Goal: Task Accomplishment & Management: Manage account settings

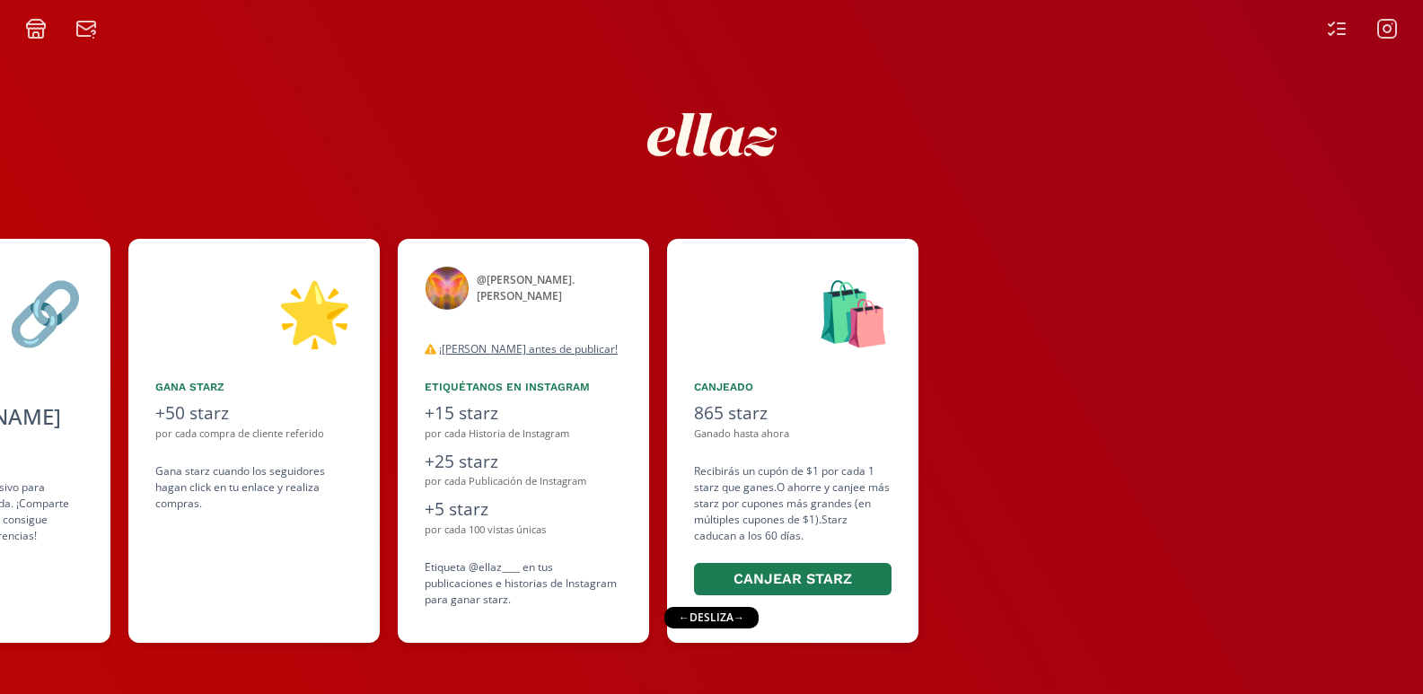
scroll to position [0, 1095]
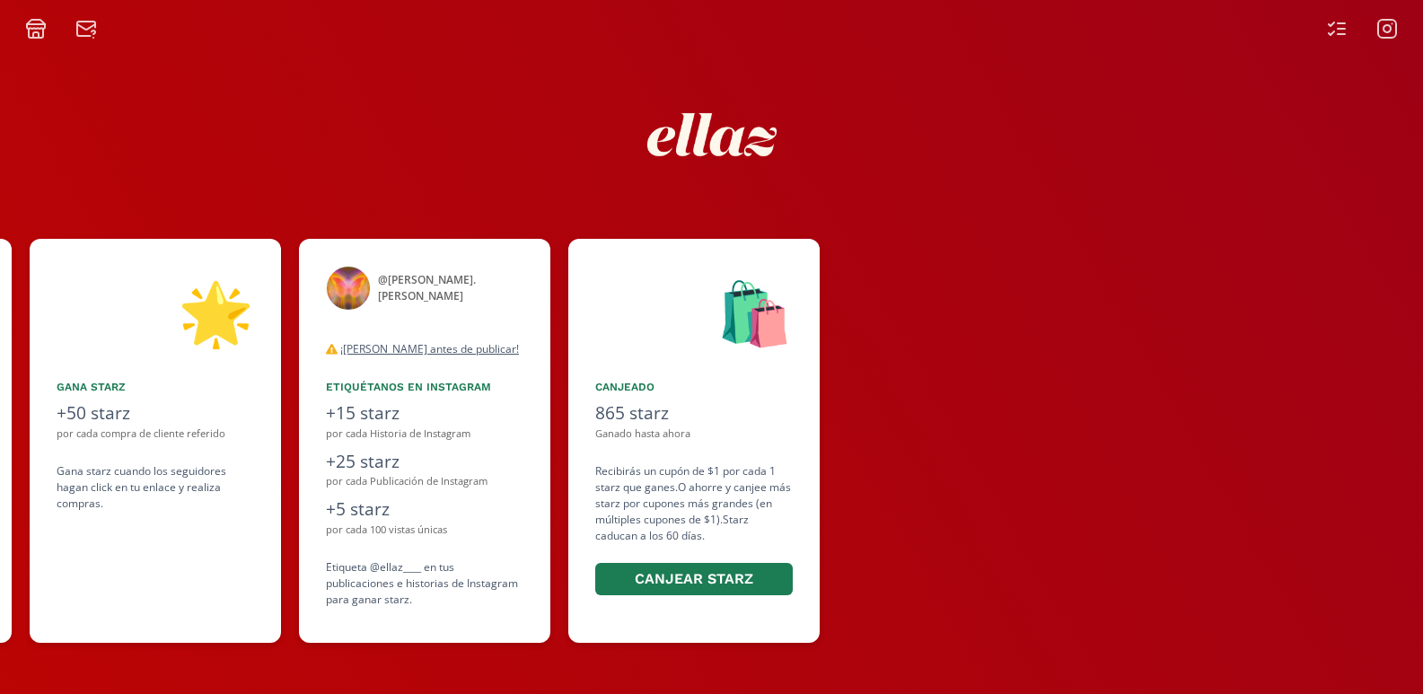
click at [727, 366] on div "👋 [PERSON_NAME] ¡Bienvenida a ellaz Ambassador program🍒! Estamos muy felices de…" at bounding box center [711, 441] width 1423 height 422
click at [1333, 32] on icon at bounding box center [1331, 33] width 5 height 4
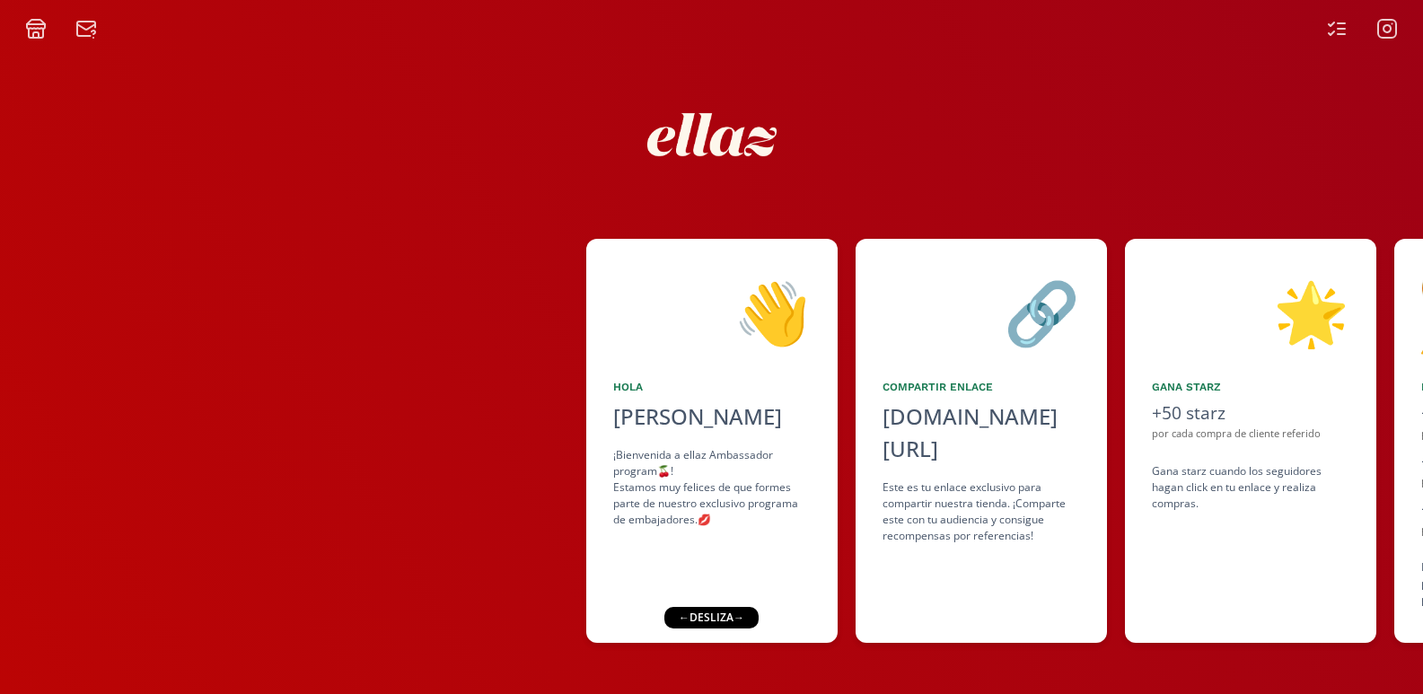
drag, startPoint x: 1247, startPoint y: 431, endPoint x: 811, endPoint y: 445, distance: 436.5
click at [811, 449] on div "👋 [PERSON_NAME] ¡Bienvenida a ellaz Ambassador program🍒! Estamos muy felices de…" at bounding box center [711, 441] width 1423 height 422
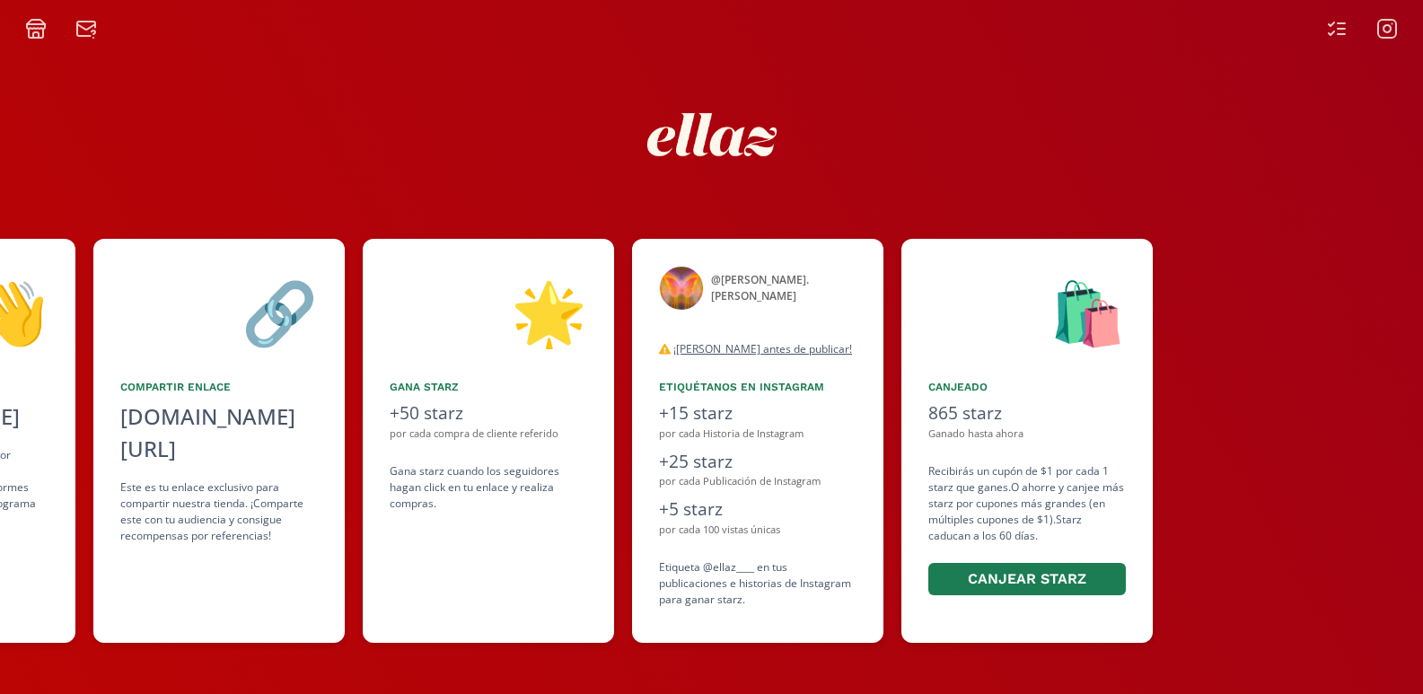
scroll to position [0, 1095]
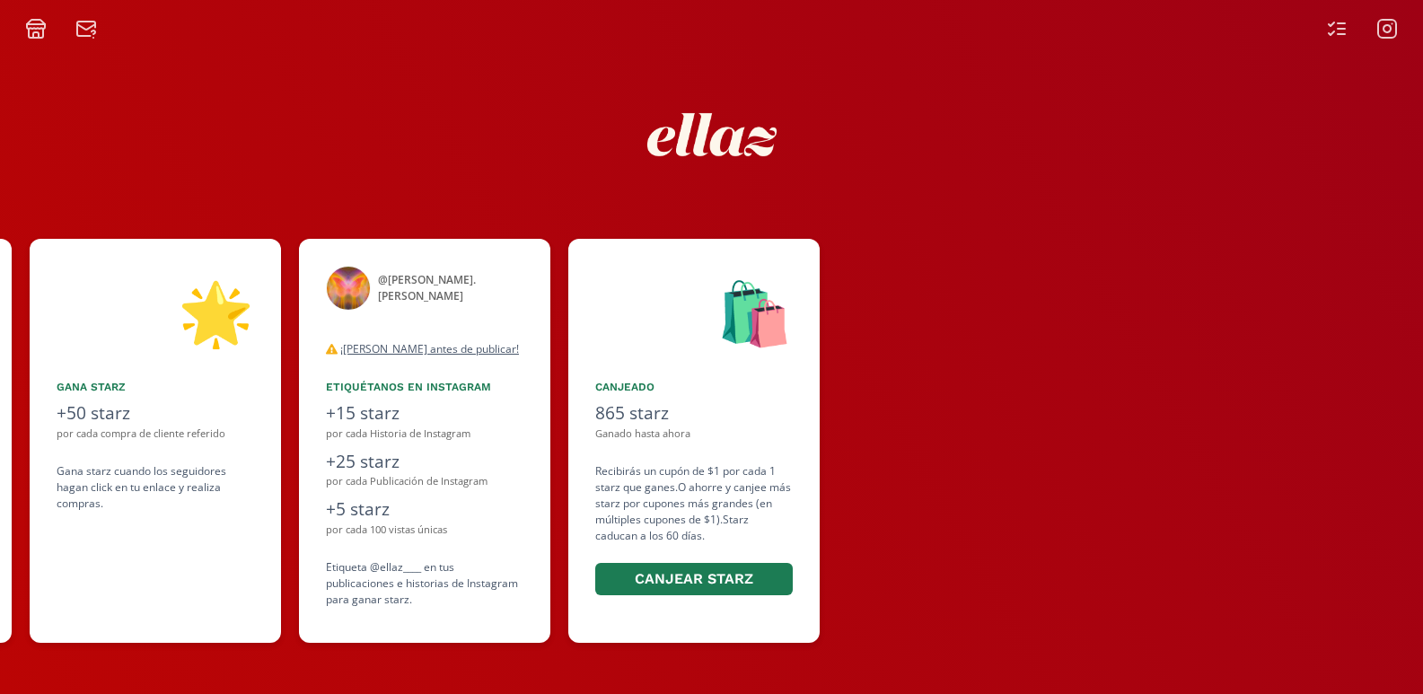
click at [781, 300] on div "🛍️" at bounding box center [693, 312] width 197 height 92
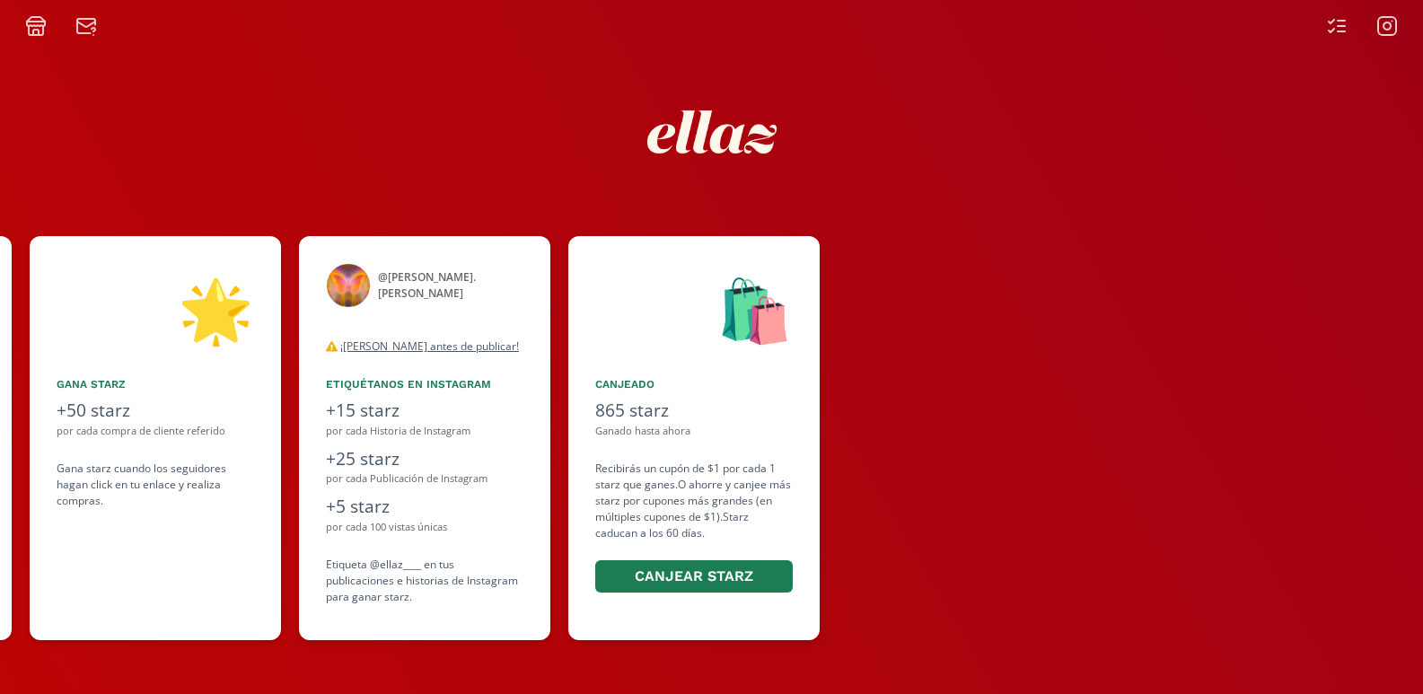
click at [168, 429] on div "por cada compra de cliente referido" at bounding box center [155, 431] width 197 height 15
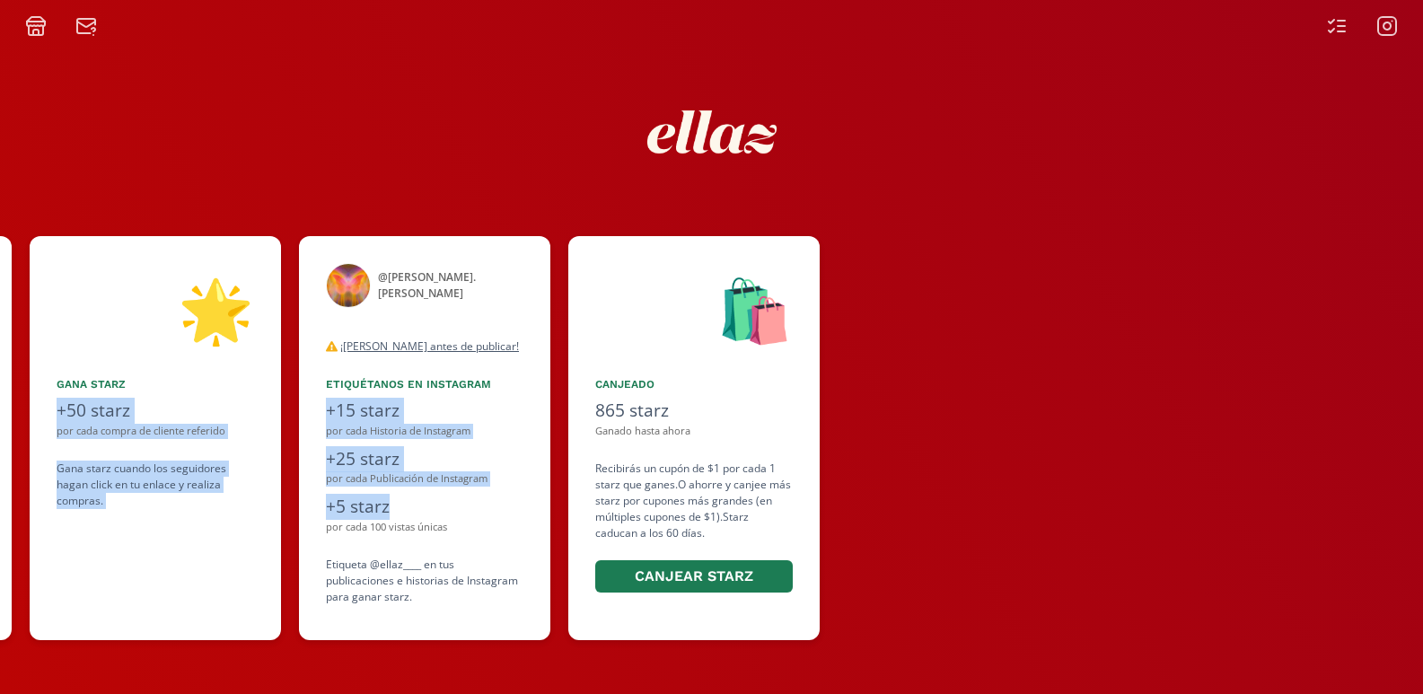
scroll to position [0, 1077]
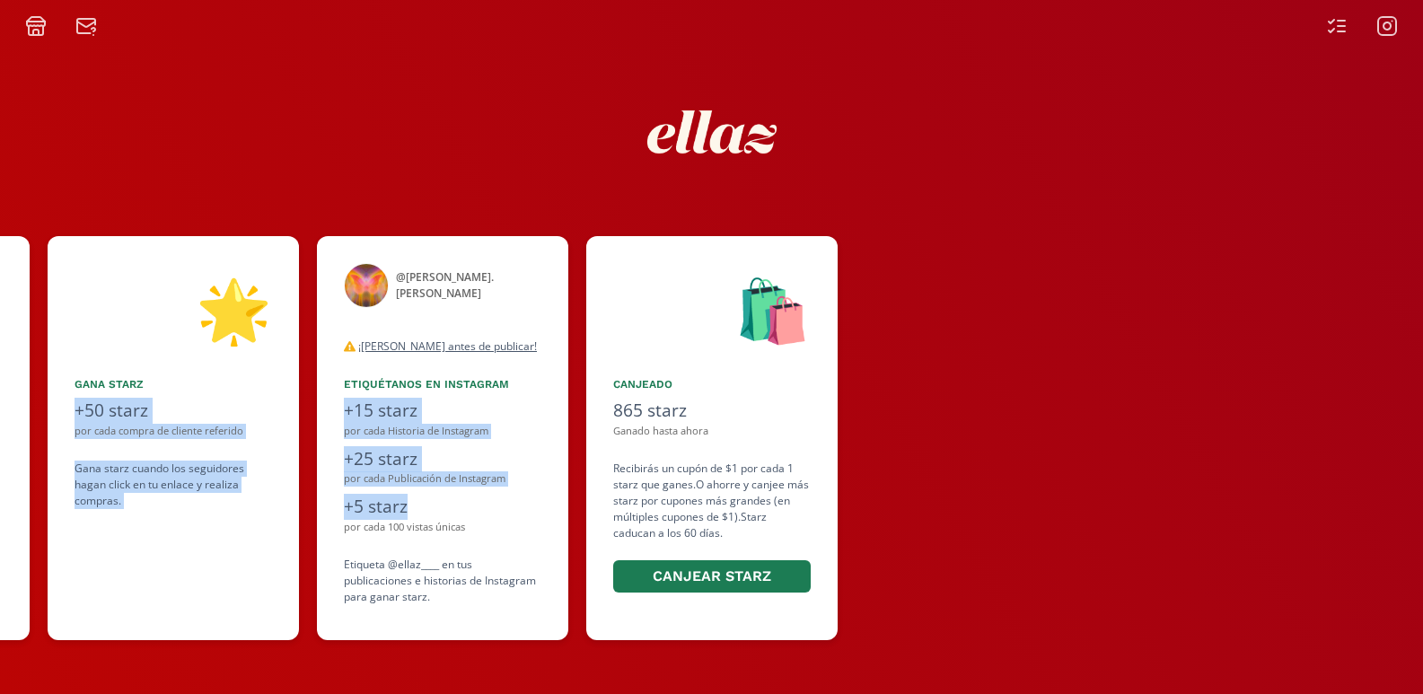
drag, startPoint x: 421, startPoint y: 499, endPoint x: 0, endPoint y: 517, distance: 421.4
click at [0, 517] on div "👋 [PERSON_NAME] ¡Bienvenida a ellaz Ambassador program🍒! Estamos muy felices de…" at bounding box center [711, 438] width 1423 height 422
click at [120, 291] on div "🌟" at bounding box center [173, 309] width 197 height 92
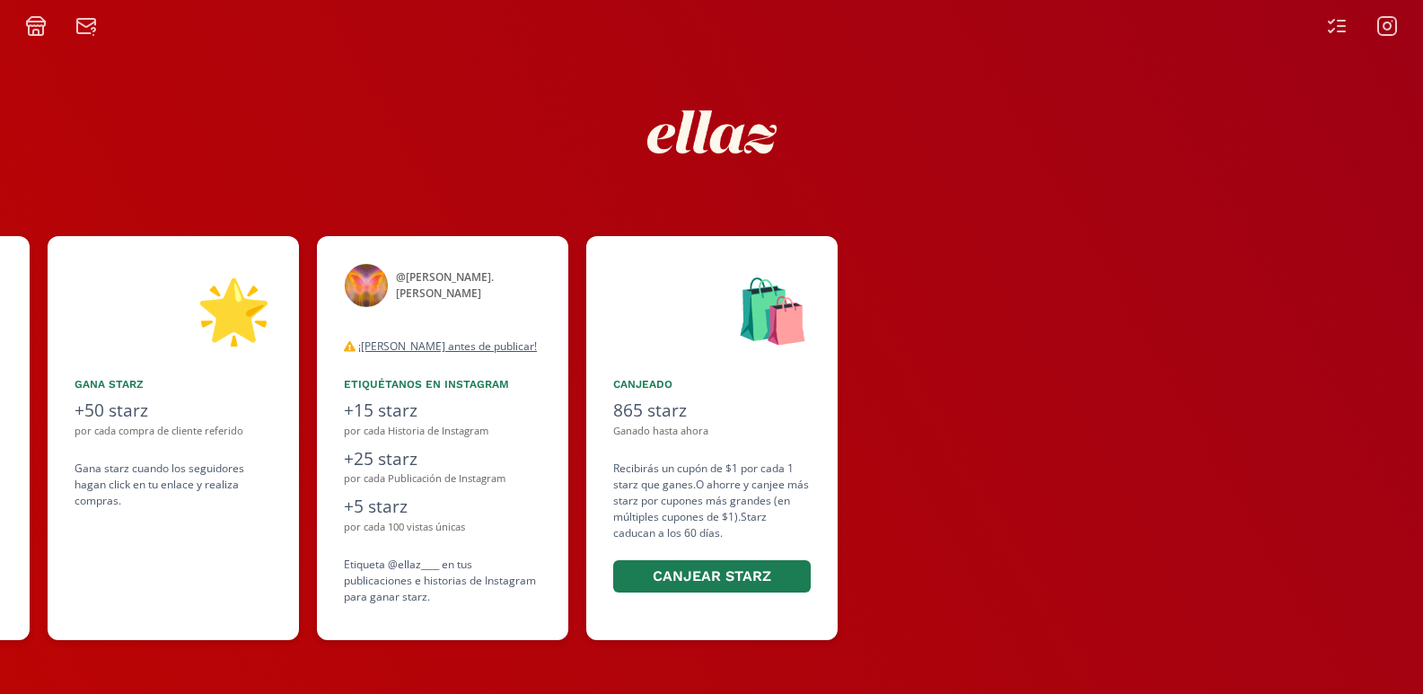
click at [435, 157] on div at bounding box center [711, 132] width 1077 height 190
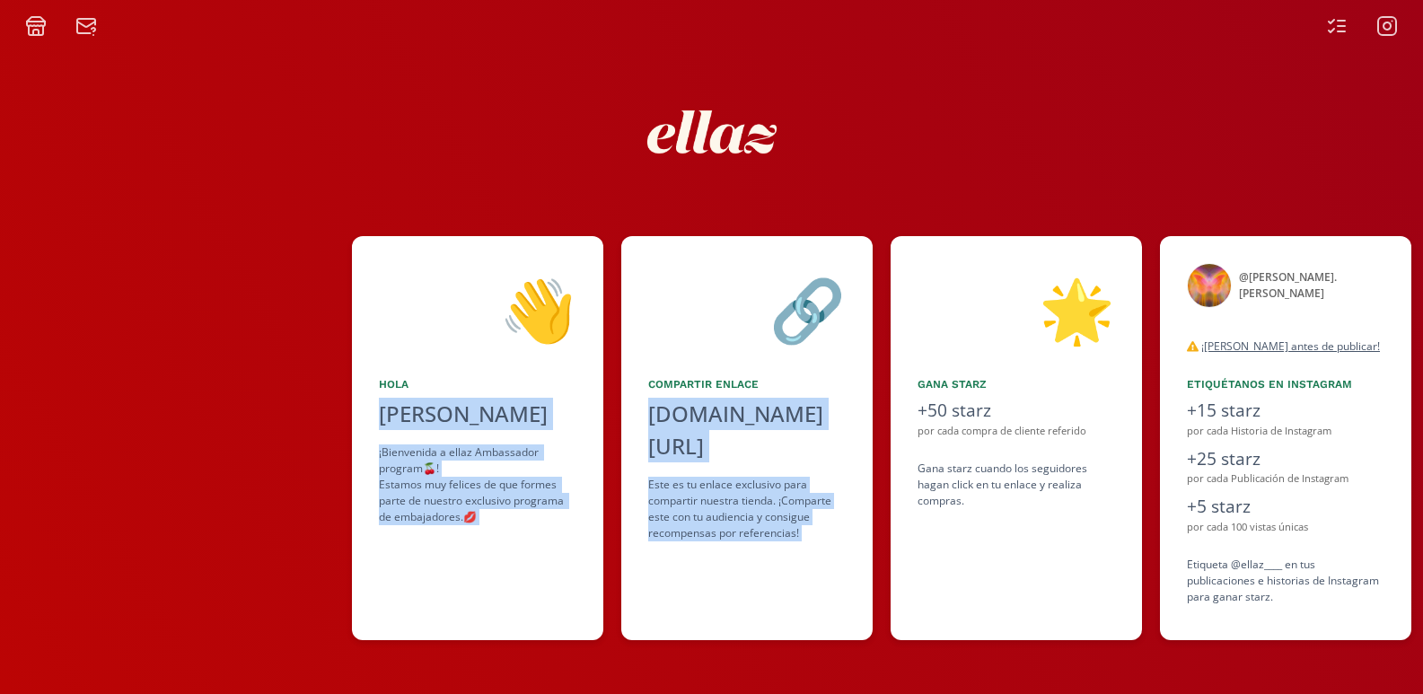
scroll to position [0, 0]
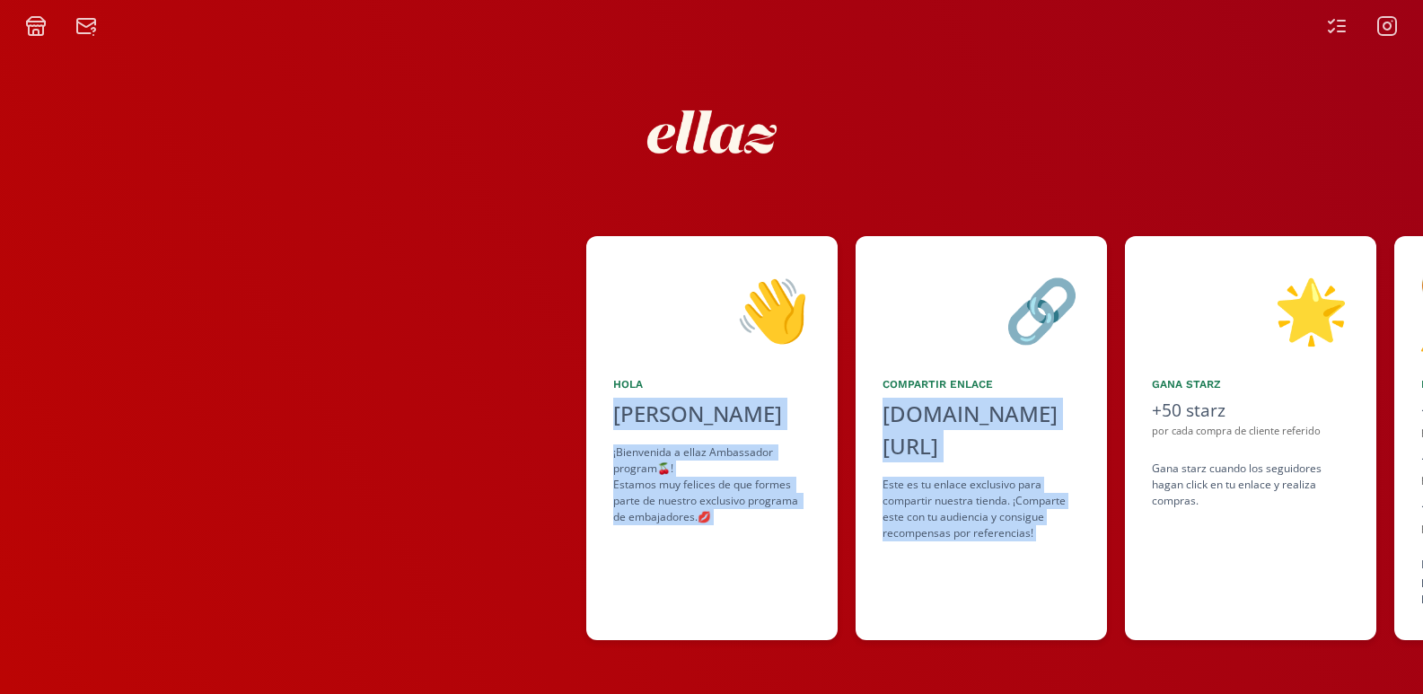
drag, startPoint x: 69, startPoint y: 262, endPoint x: 768, endPoint y: 291, distance: 699.9
click at [768, 291] on div "👋 [PERSON_NAME] ¡Bienvenida a ellaz Ambassador program🍒! Estamos muy felices de…" at bounding box center [711, 438] width 1423 height 422
click at [627, 283] on div "👋" at bounding box center [711, 309] width 197 height 92
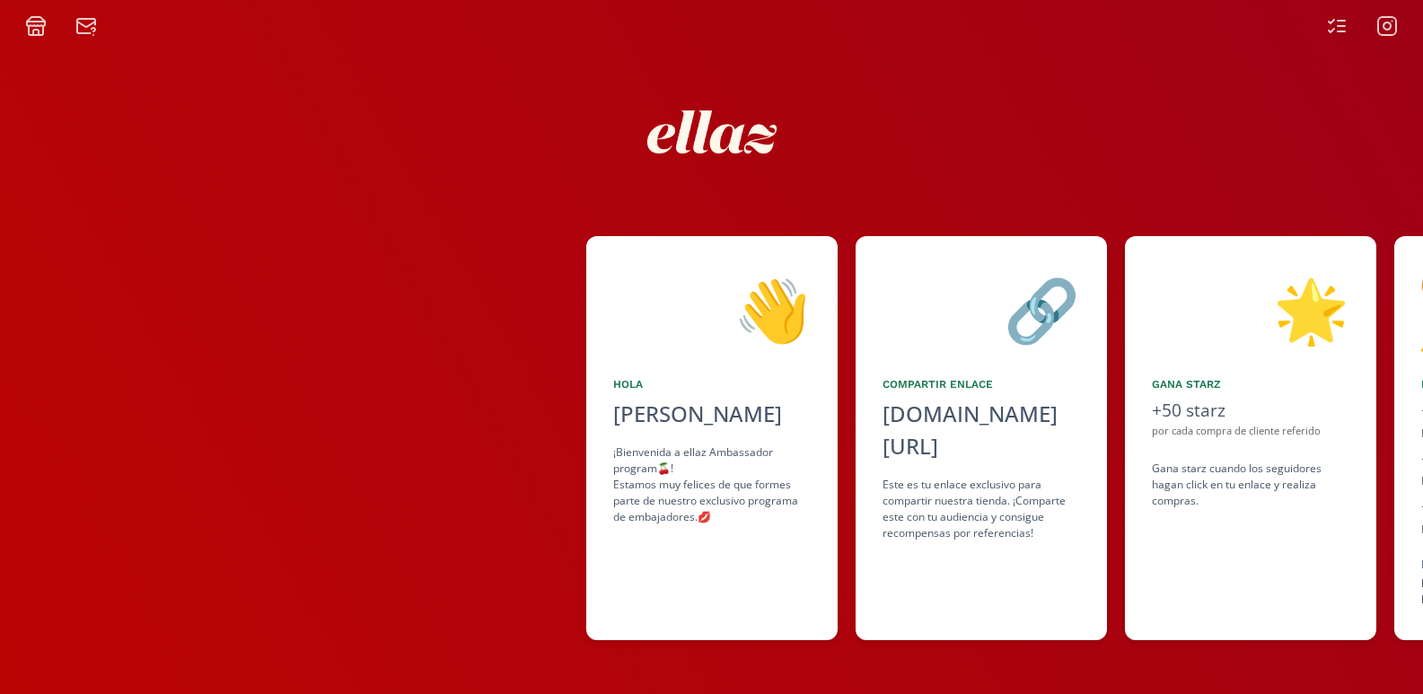
click at [918, 203] on div at bounding box center [711, 132] width 1077 height 190
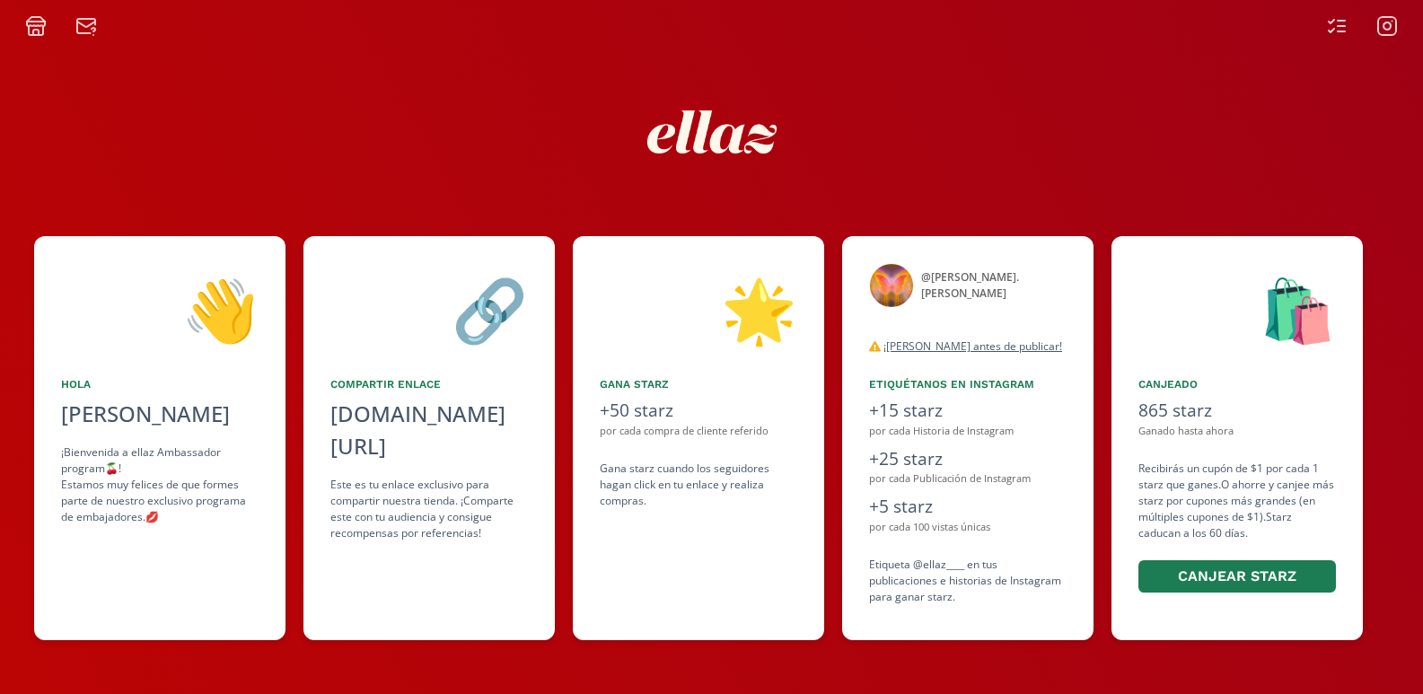
scroll to position [0, 549]
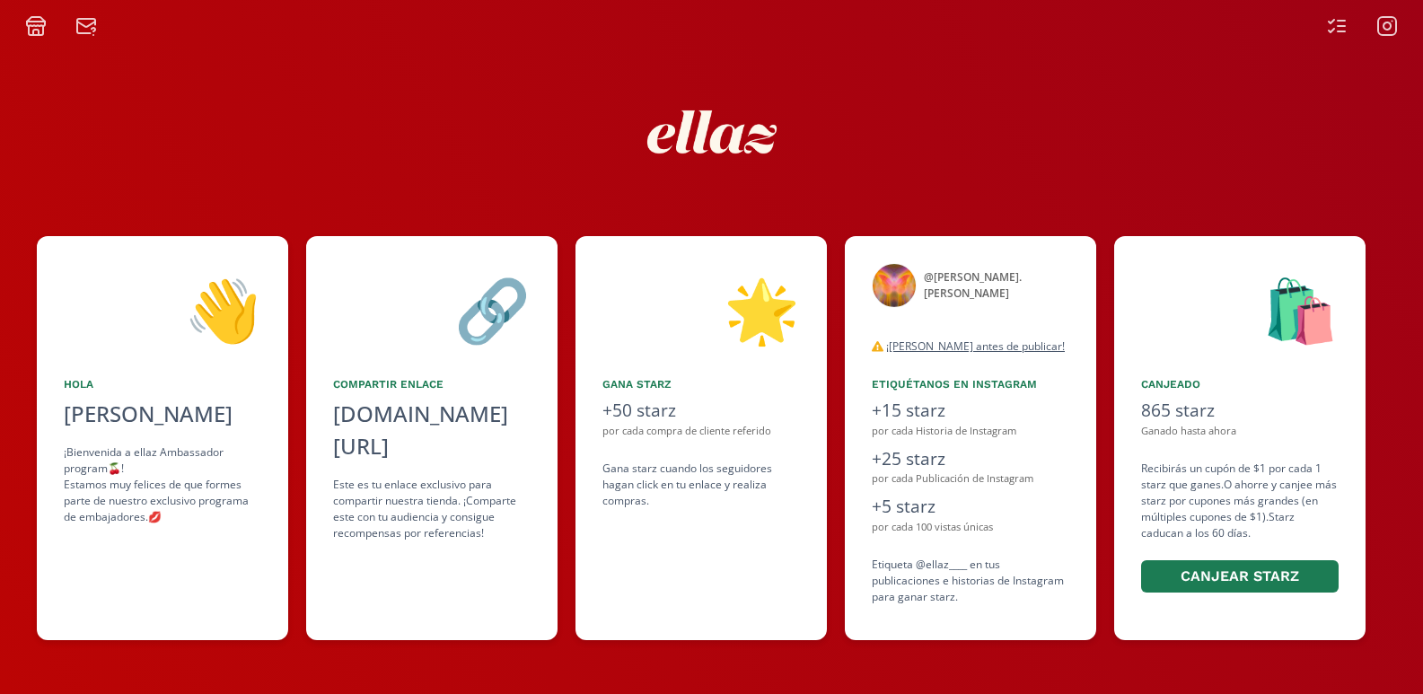
drag, startPoint x: 952, startPoint y: 294, endPoint x: 768, endPoint y: 280, distance: 183.7
click at [768, 280] on div "👋 [PERSON_NAME] ¡Bienvenida a ellaz Ambassador program🍒! Estamos muy felices de…" at bounding box center [711, 438] width 1423 height 422
